Goal: Find specific page/section: Find specific page/section

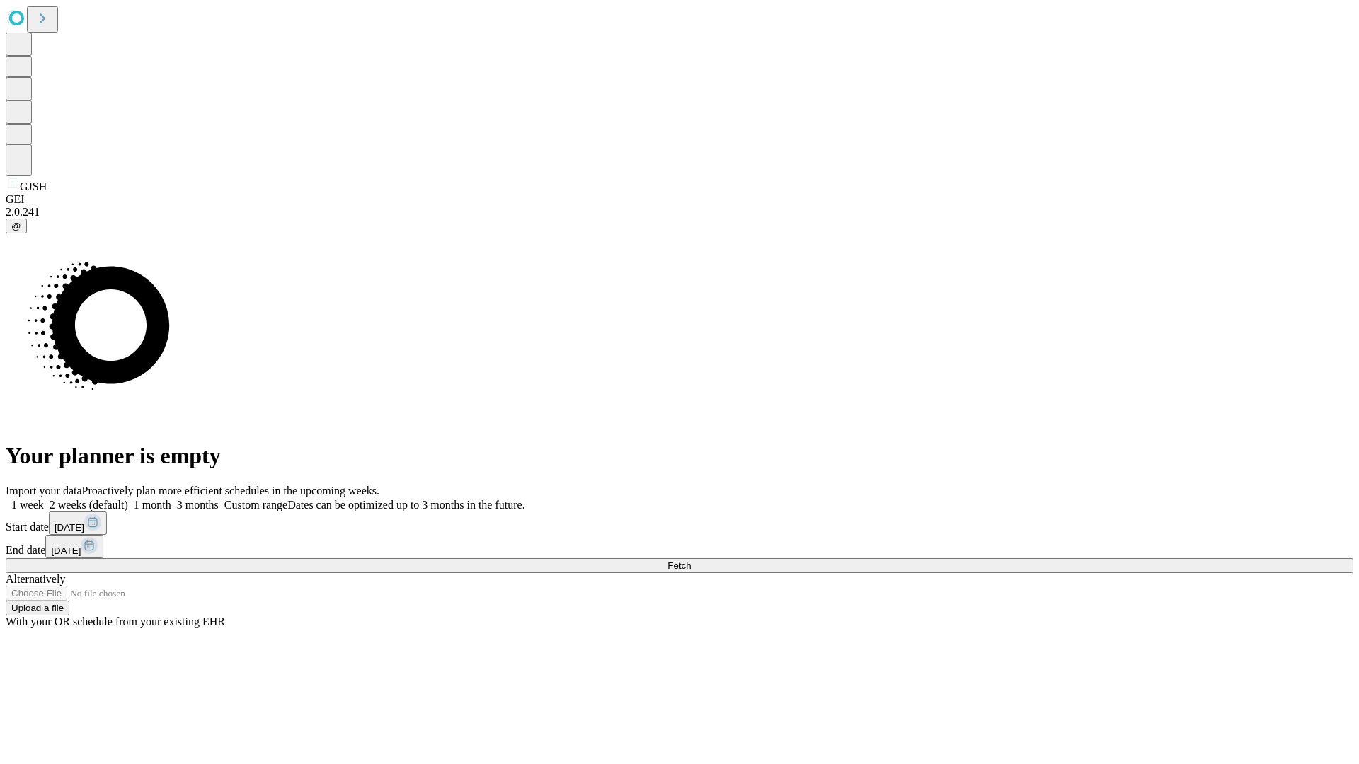
click at [691, 561] on span "Fetch" at bounding box center [678, 566] width 23 height 11
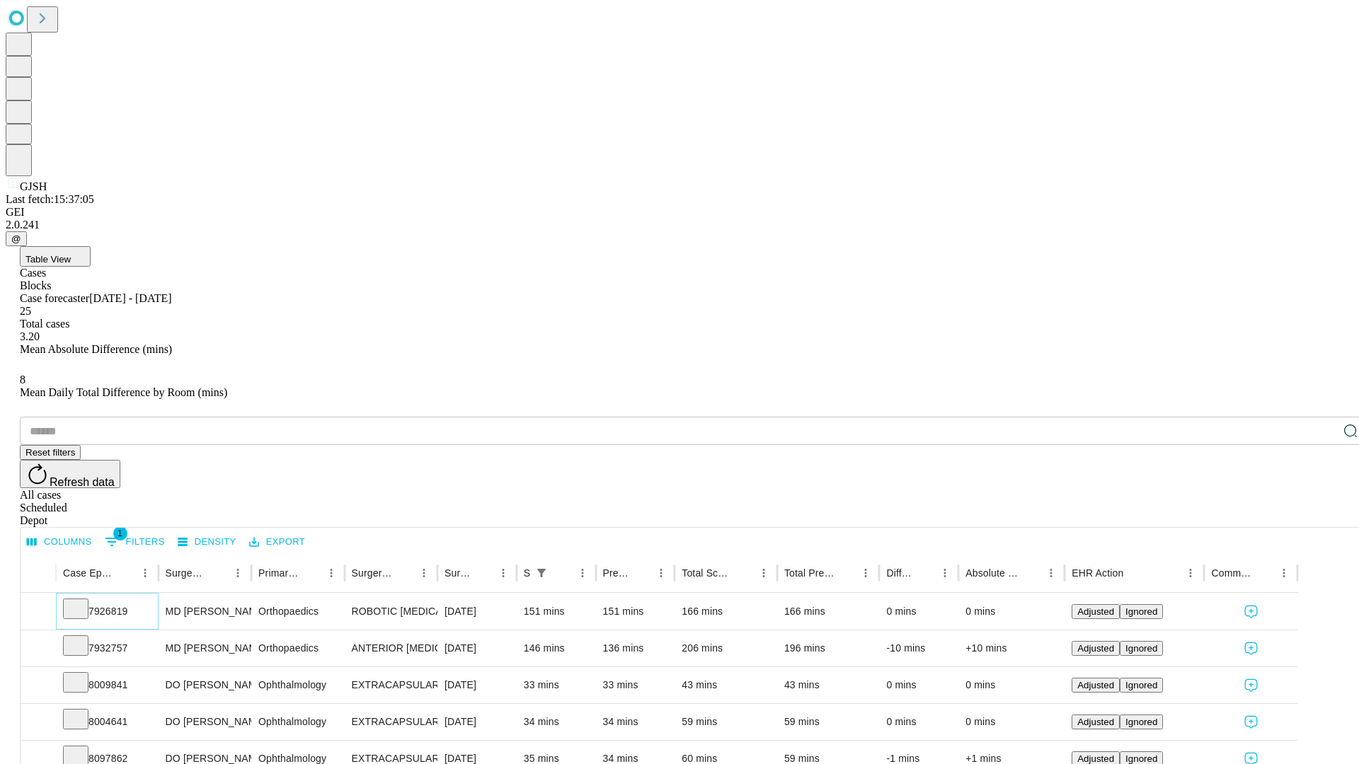
click at [83, 601] on icon at bounding box center [76, 608] width 14 height 14
